Goal: Book appointment/travel/reservation

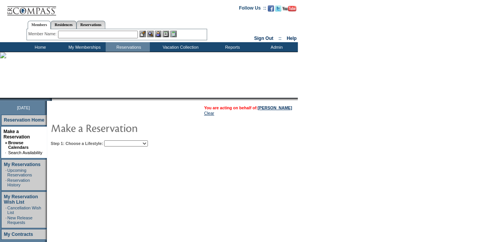
click at [148, 141] on select "Beach Leisure Metropolitan Mountain OIAL for Adventure OIAL for Couples OIAL fo…" at bounding box center [126, 144] width 44 height 6
select select "Beach"
click at [117, 141] on select "Beach Leisure Metropolitan Mountain OIAL for Adventure OIAL for Couples OIAL fo…" at bounding box center [126, 144] width 44 height 6
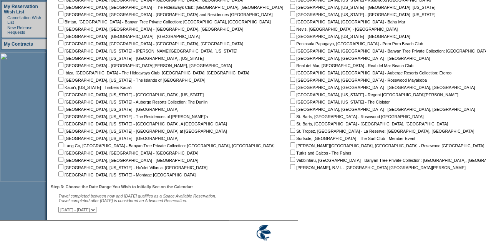
scroll to position [192, 0]
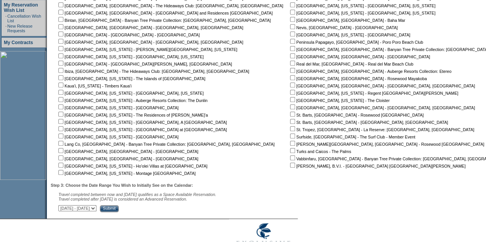
click at [290, 165] on input "checkbox" at bounding box center [292, 165] width 5 height 5
checkbox input "true"
click at [96, 209] on select "September 2, 2025 - October 17, 2025 October 18, 2025 - December 1, 2025 Decemb…" at bounding box center [77, 209] width 38 height 6
select select "4/16/2026|5/30/2026"
click at [62, 207] on select "September 2, 2025 - October 17, 2025 October 18, 2025 - December 1, 2025 Decemb…" at bounding box center [77, 209] width 38 height 6
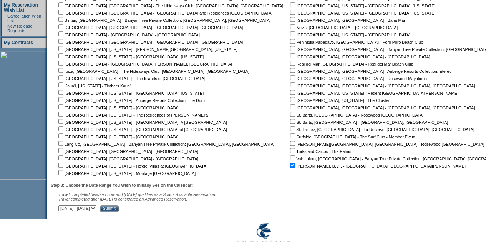
click at [119, 212] on input "Submit" at bounding box center [109, 209] width 19 height 7
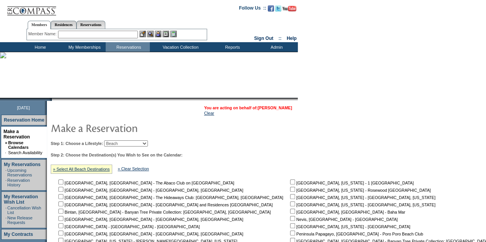
click at [285, 108] on link "[PERSON_NAME]" at bounding box center [275, 108] width 34 height 5
